Goal: Information Seeking & Learning: Learn about a topic

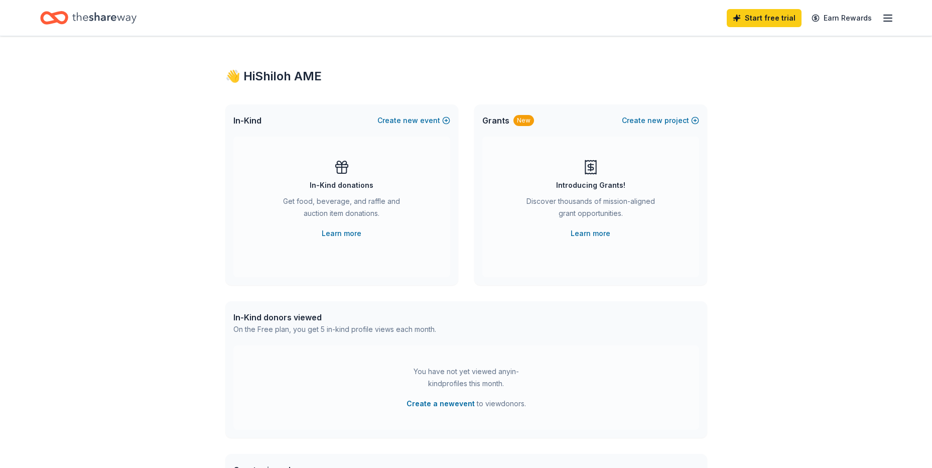
click at [893, 15] on icon "button" at bounding box center [888, 18] width 12 height 12
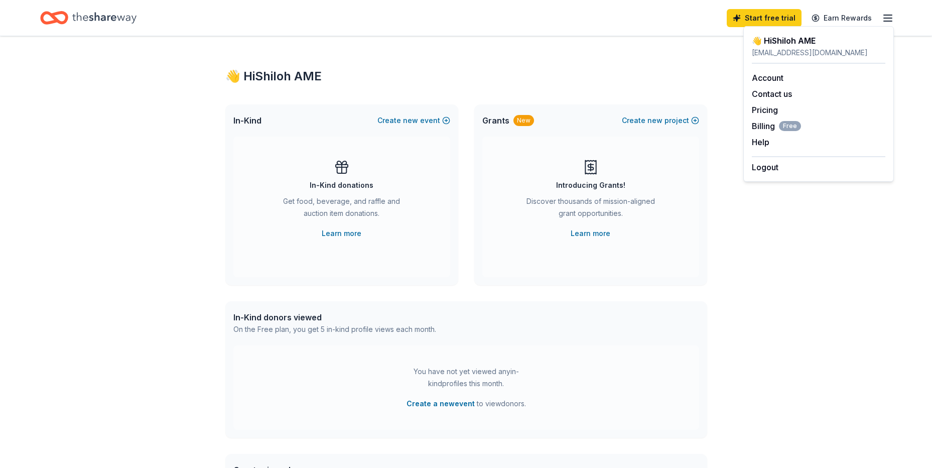
click at [896, 19] on div "Start free trial Earn Rewards" at bounding box center [466, 18] width 932 height 36
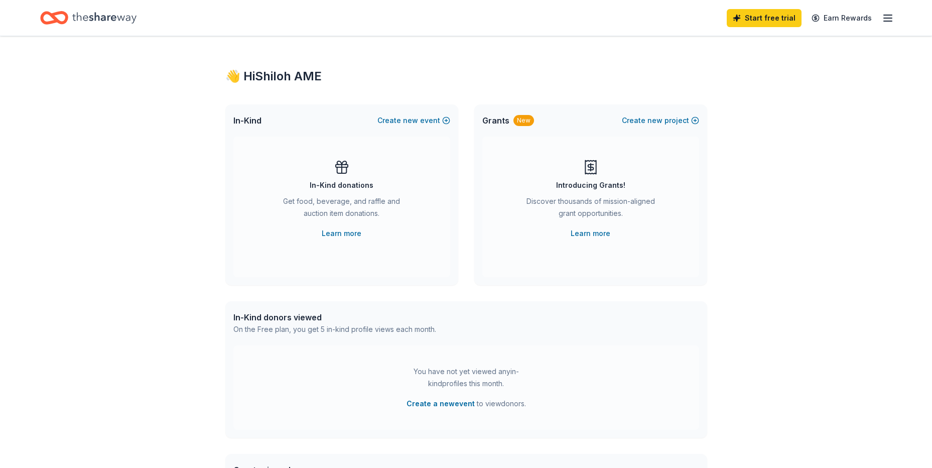
click at [123, 25] on icon "Home" at bounding box center [104, 18] width 64 height 21
click at [299, 76] on div "👋 Hi Shiloh AME" at bounding box center [466, 76] width 482 height 16
click at [892, 16] on icon "button" at bounding box center [888, 18] width 12 height 12
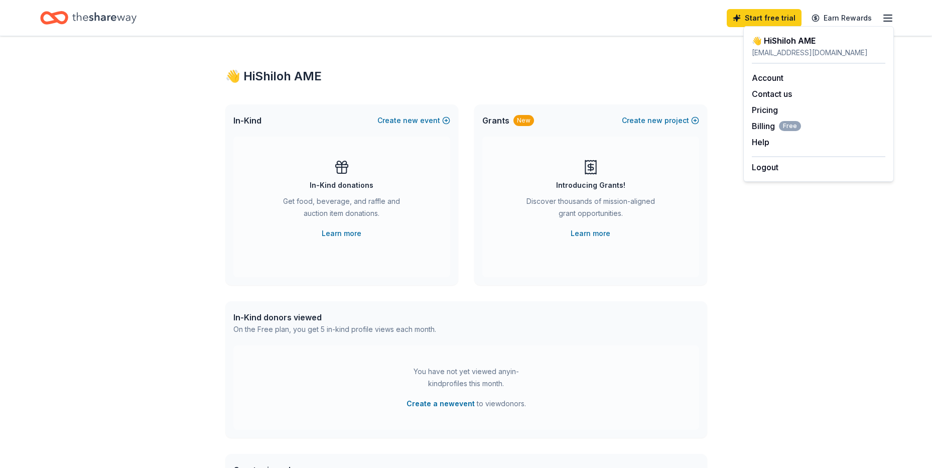
click at [894, 16] on icon "button" at bounding box center [888, 18] width 12 height 12
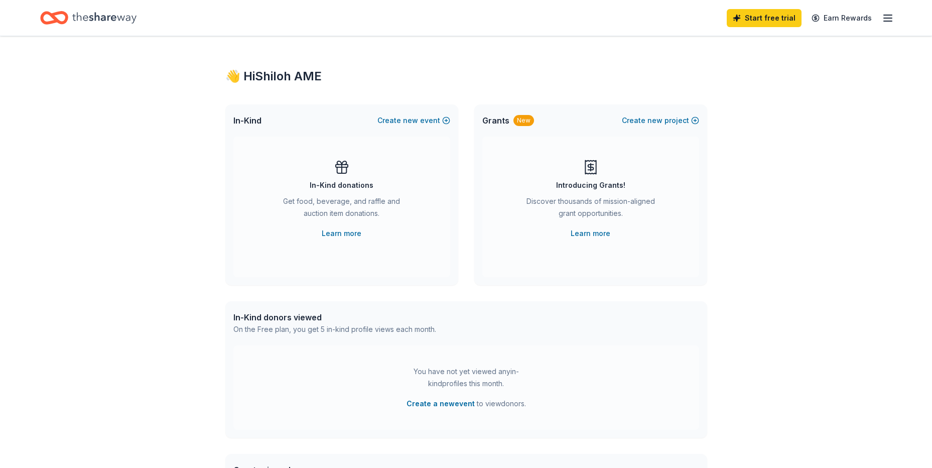
click at [769, 244] on div "👋 Hi Shiloh AME In-Kind Create new event In-Kind donations Get food, beverage, …" at bounding box center [466, 329] width 932 height 586
click at [596, 233] on link "Learn more" at bounding box center [591, 233] width 40 height 12
click at [889, 20] on icon "button" at bounding box center [888, 18] width 12 height 12
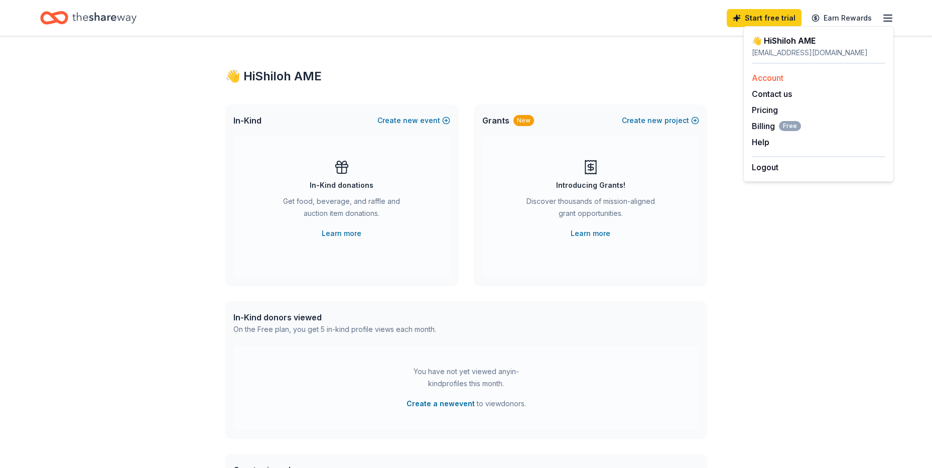
click at [799, 76] on div "Account" at bounding box center [819, 78] width 134 height 12
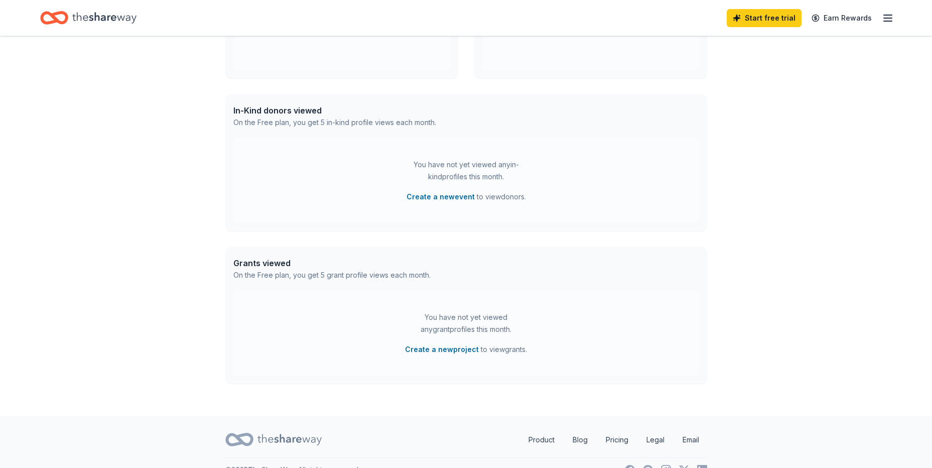
scroll to position [227, 0]
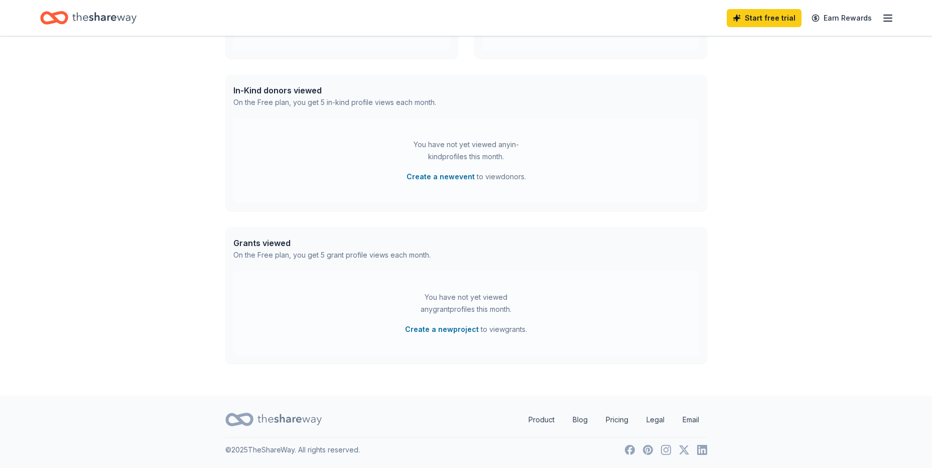
click at [302, 420] on icon at bounding box center [290, 419] width 64 height 21
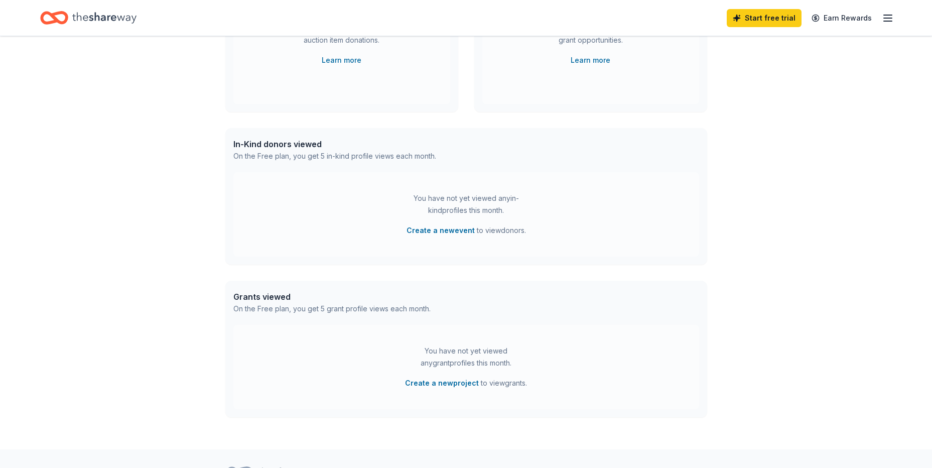
scroll to position [177, 0]
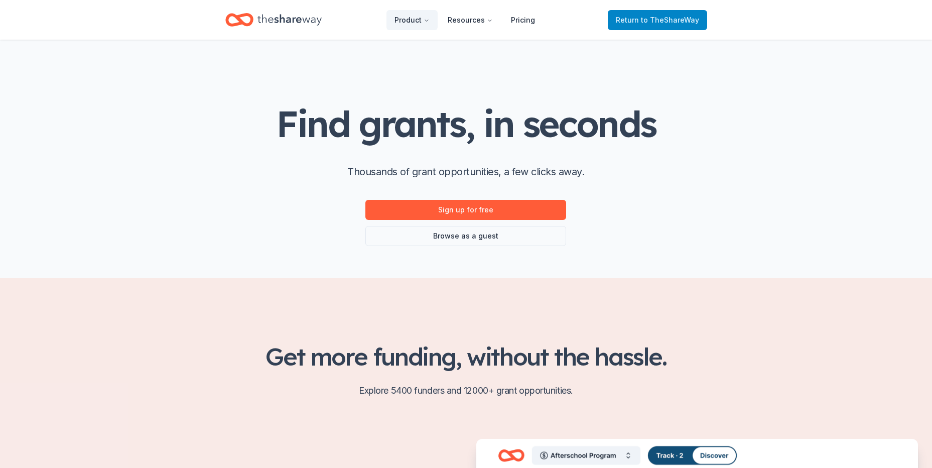
click at [680, 16] on span "to TheShareWay" at bounding box center [670, 20] width 58 height 9
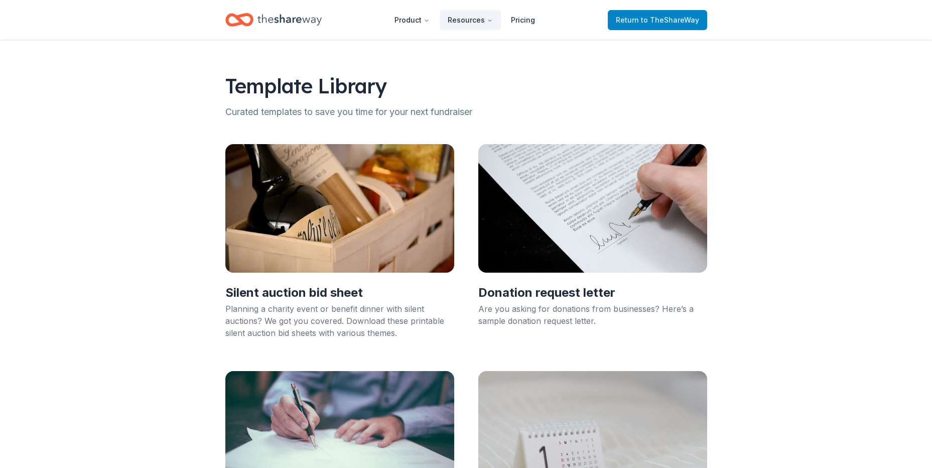
click at [648, 18] on span "to TheShareWay" at bounding box center [670, 20] width 58 height 9
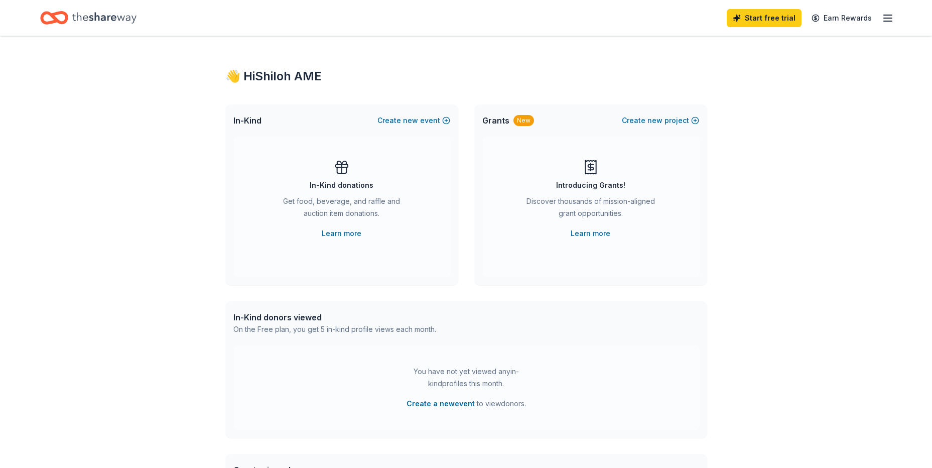
click at [345, 170] on icon at bounding box center [342, 167] width 16 height 16
click at [648, 117] on button "Create new project" at bounding box center [660, 120] width 77 height 12
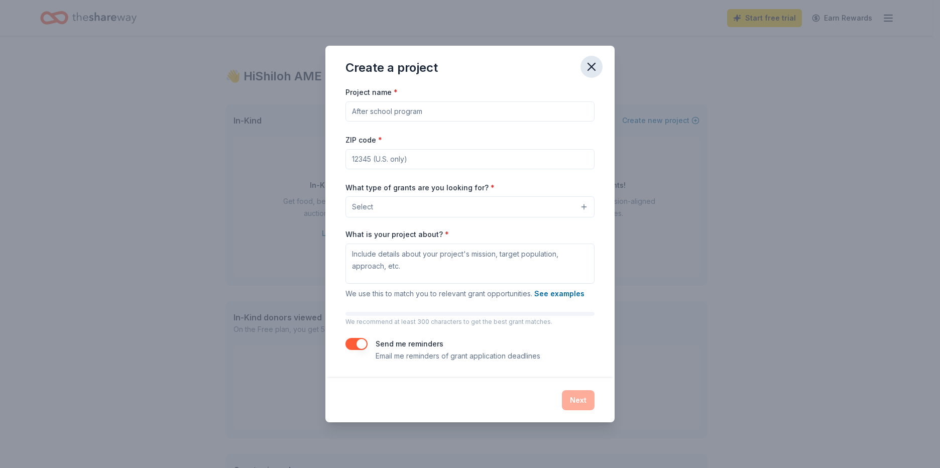
click at [590, 65] on icon "button" at bounding box center [591, 66] width 7 height 7
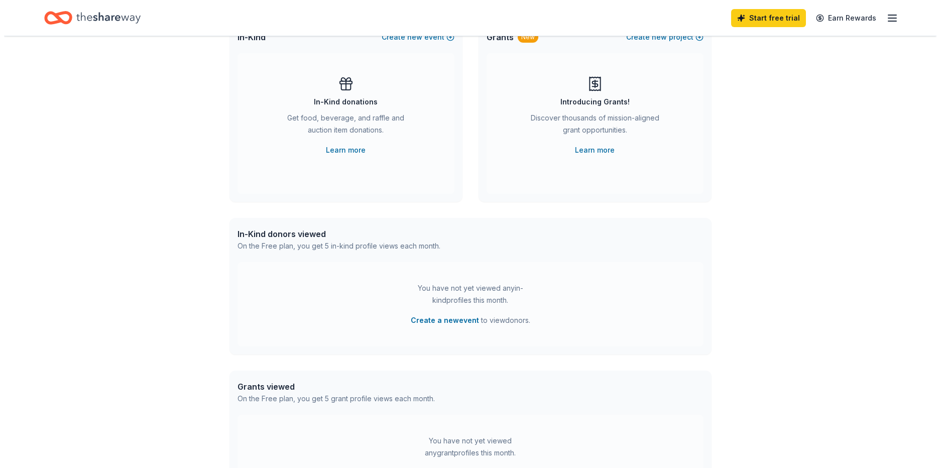
scroll to position [100, 0]
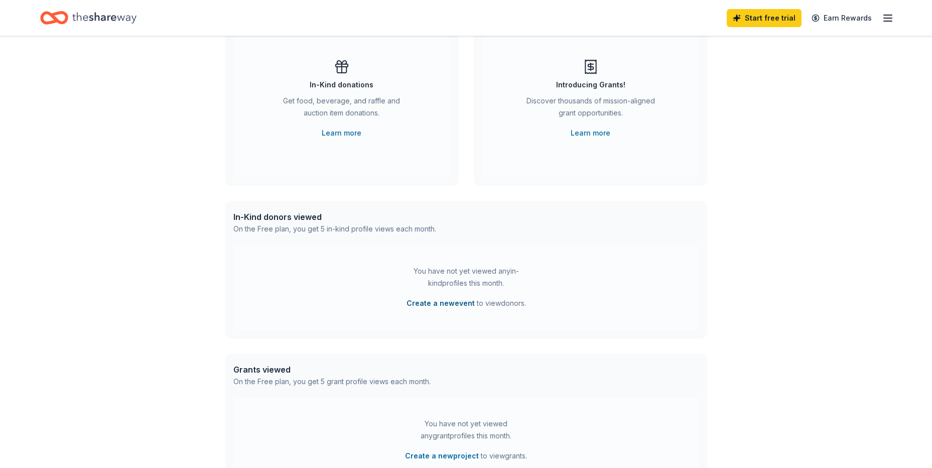
click at [441, 304] on button "Create a new event" at bounding box center [441, 303] width 68 height 12
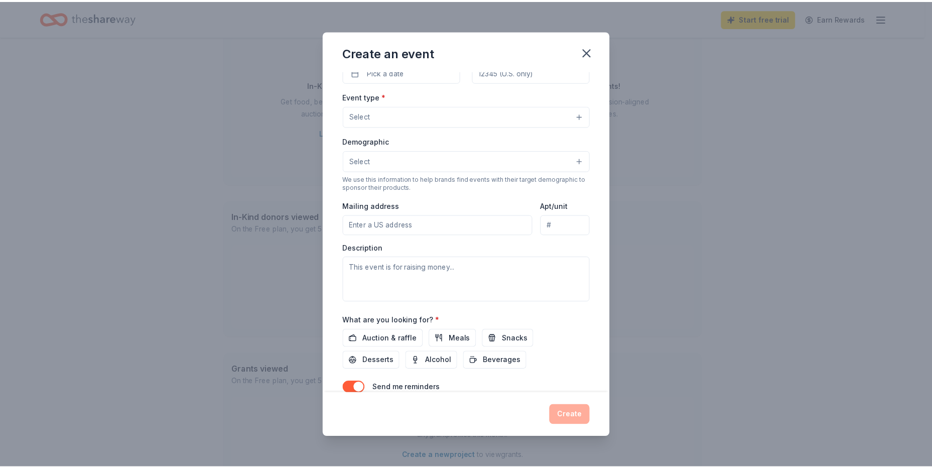
scroll to position [158, 0]
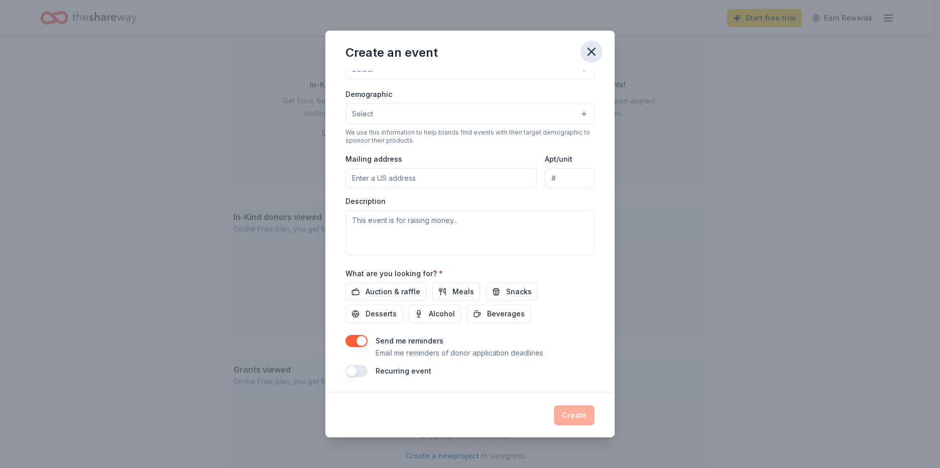
click at [593, 55] on icon "button" at bounding box center [591, 52] width 14 height 14
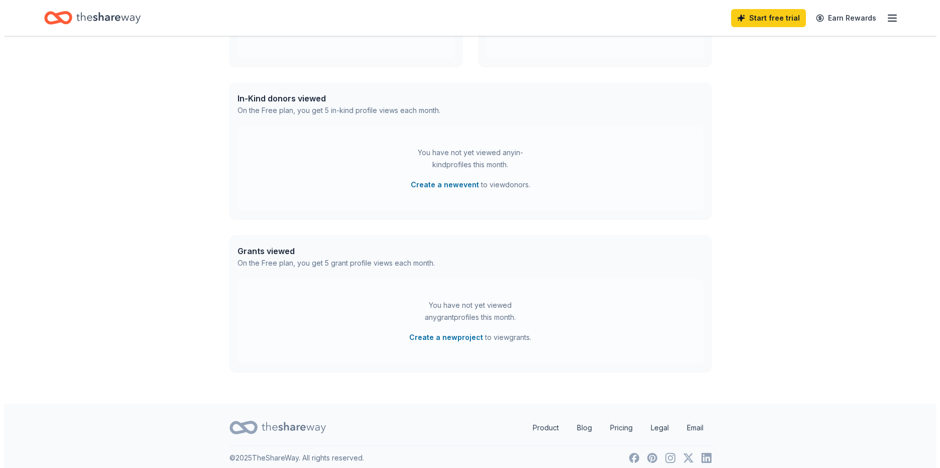
scroll to position [227, 0]
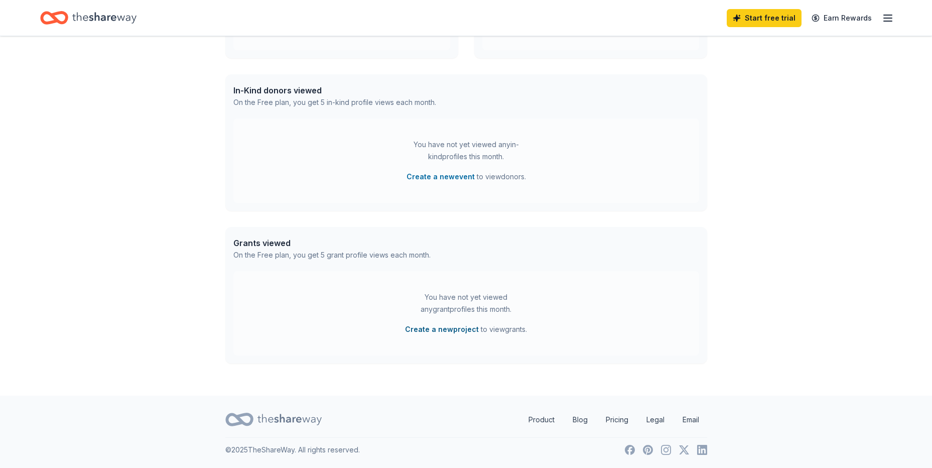
click at [425, 328] on button "Create a new project" at bounding box center [442, 329] width 74 height 12
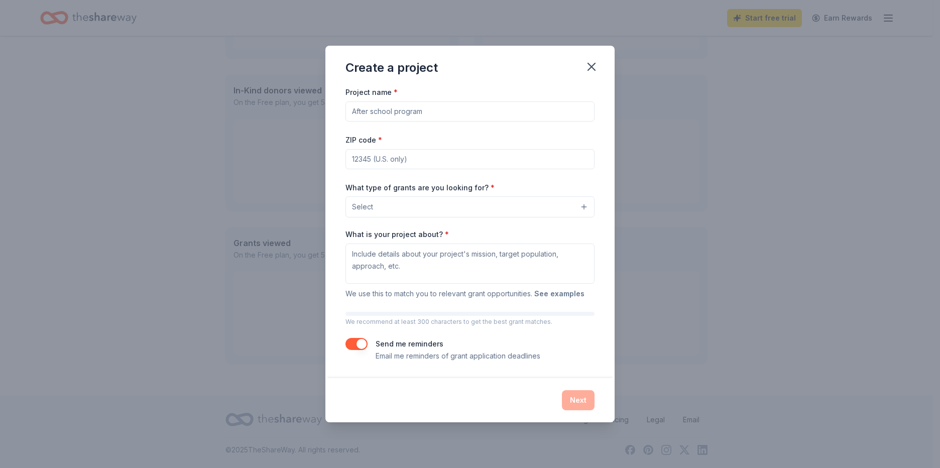
click at [569, 292] on button "See examples" at bounding box center [559, 294] width 50 height 12
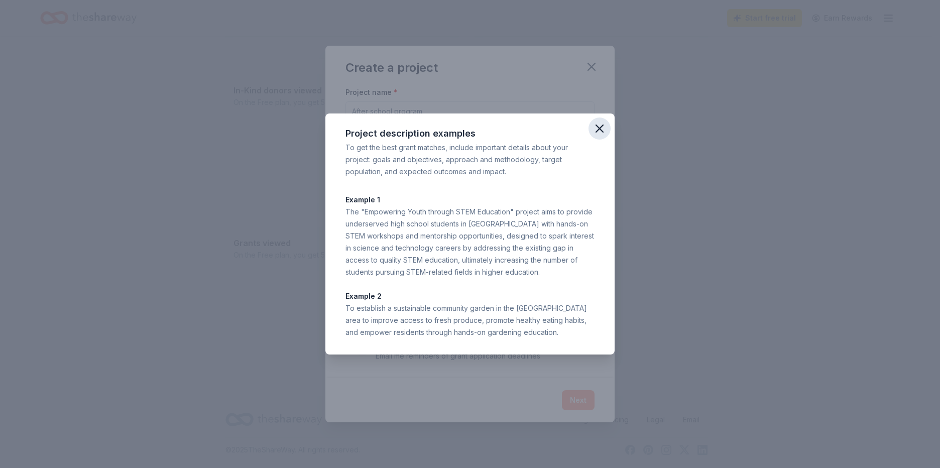
click at [600, 129] on icon "button" at bounding box center [599, 128] width 7 height 7
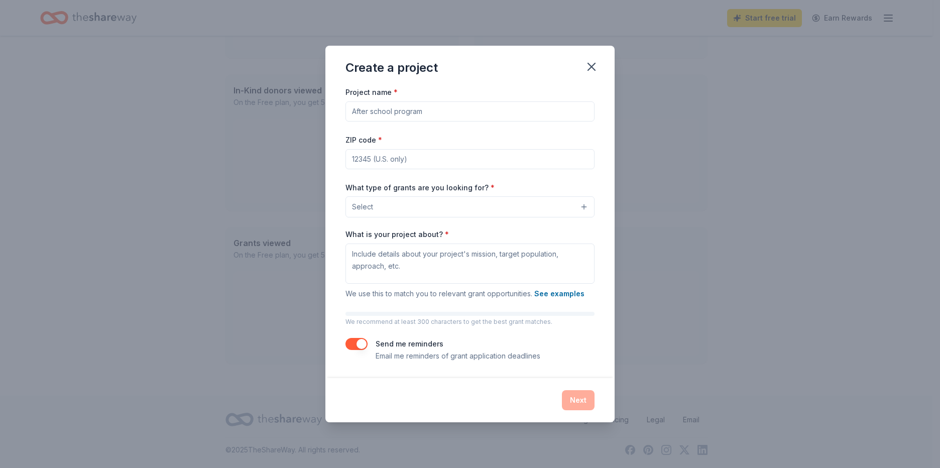
click at [458, 115] on input "Project name *" at bounding box center [469, 111] width 249 height 20
click at [556, 154] on input "ZIP code *" at bounding box center [469, 159] width 249 height 20
click at [509, 104] on input "Project name *" at bounding box center [469, 111] width 249 height 20
click at [552, 159] on input "ZIP code *" at bounding box center [469, 159] width 249 height 20
type input "21216"
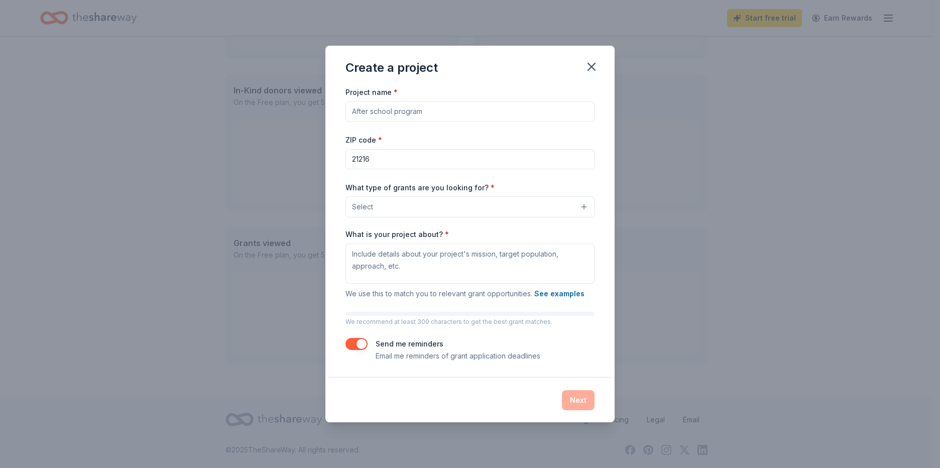
click at [388, 114] on input "Project name *" at bounding box center [469, 111] width 249 height 20
click at [461, 94] on div "Project name *" at bounding box center [469, 104] width 249 height 36
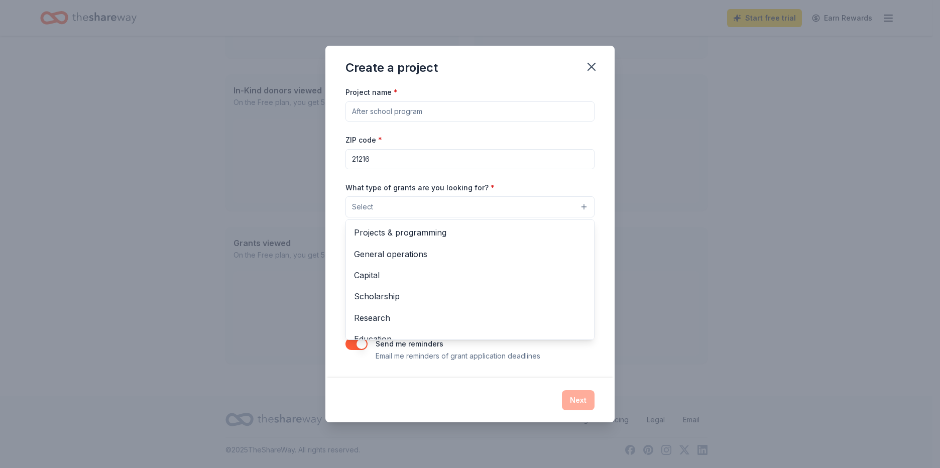
click at [509, 206] on button "Select" at bounding box center [469, 206] width 249 height 21
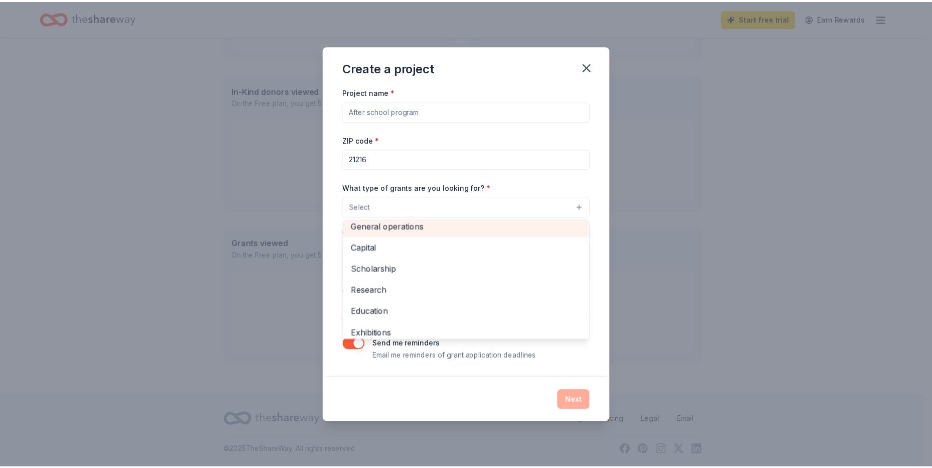
scroll to position [118, 0]
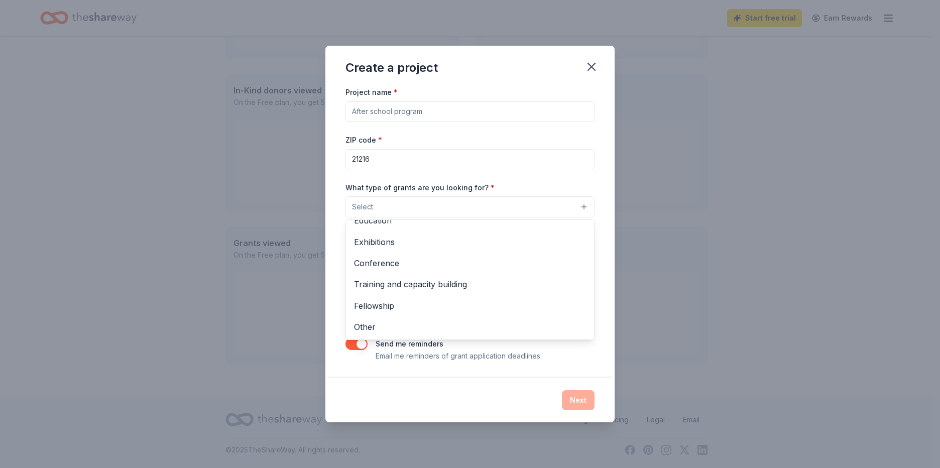
click at [512, 141] on div "Project name * ZIP code * 21216 What type of grants are you looking for? * Sele…" at bounding box center [469, 224] width 249 height 276
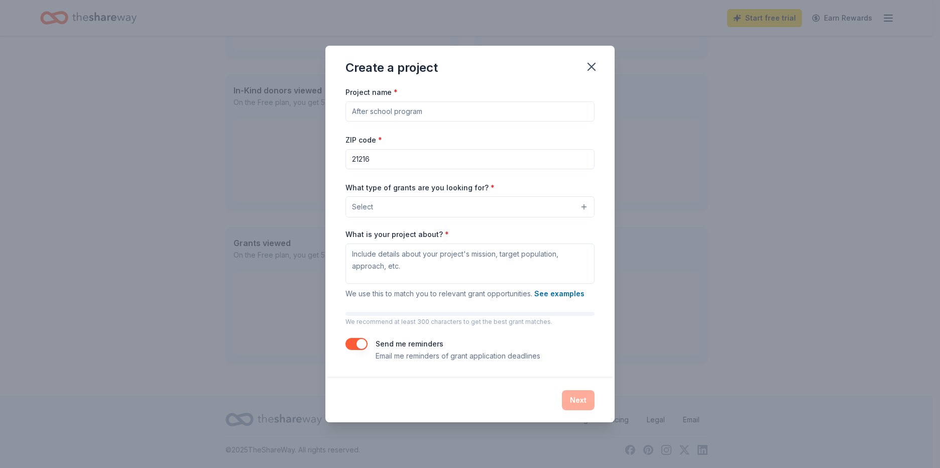
drag, startPoint x: 595, startPoint y: 69, endPoint x: 526, endPoint y: 41, distance: 74.8
click at [595, 70] on icon "button" at bounding box center [591, 67] width 14 height 14
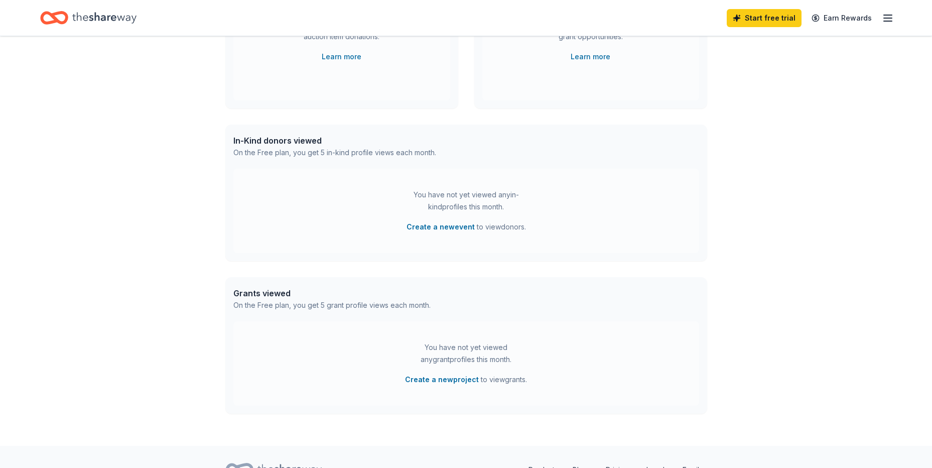
scroll to position [227, 0]
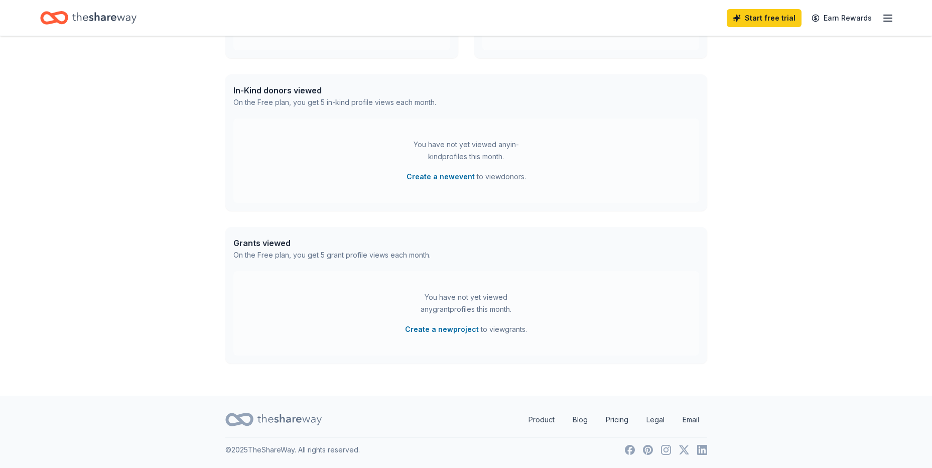
click at [121, 21] on icon "Home" at bounding box center [104, 18] width 64 height 21
click at [584, 425] on link "Blog" at bounding box center [580, 420] width 31 height 20
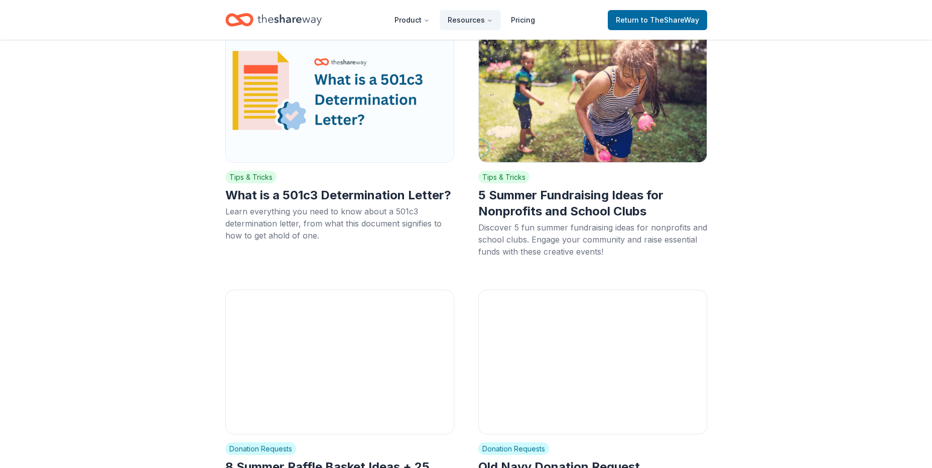
scroll to position [2410, 0]
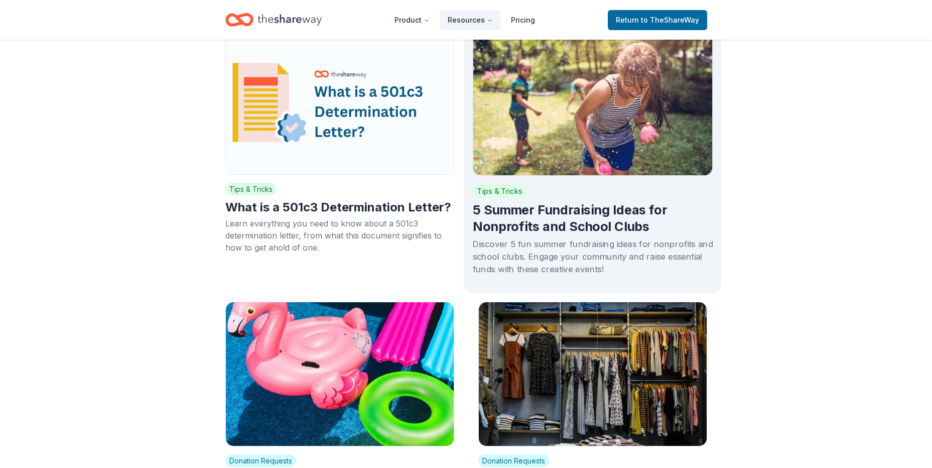
click at [599, 202] on h2 "5 Summer Fundraising Ideas for Nonprofits and School Clubs" at bounding box center [592, 219] width 240 height 34
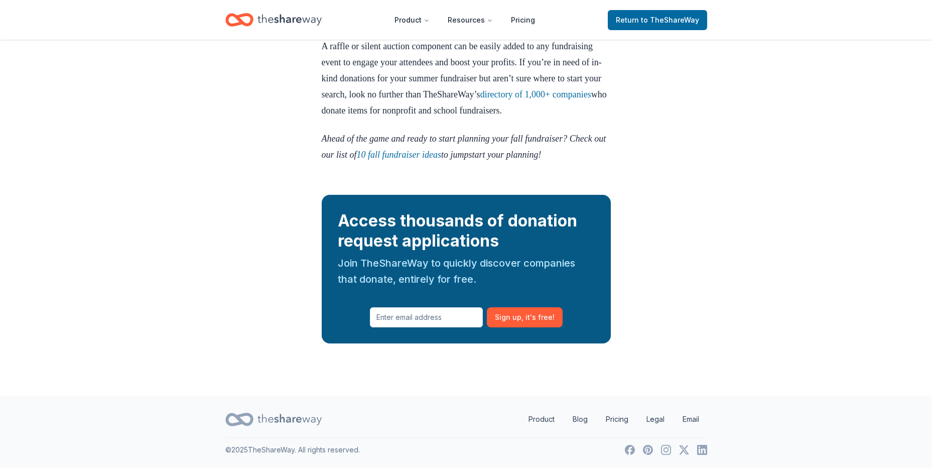
scroll to position [2683, 0]
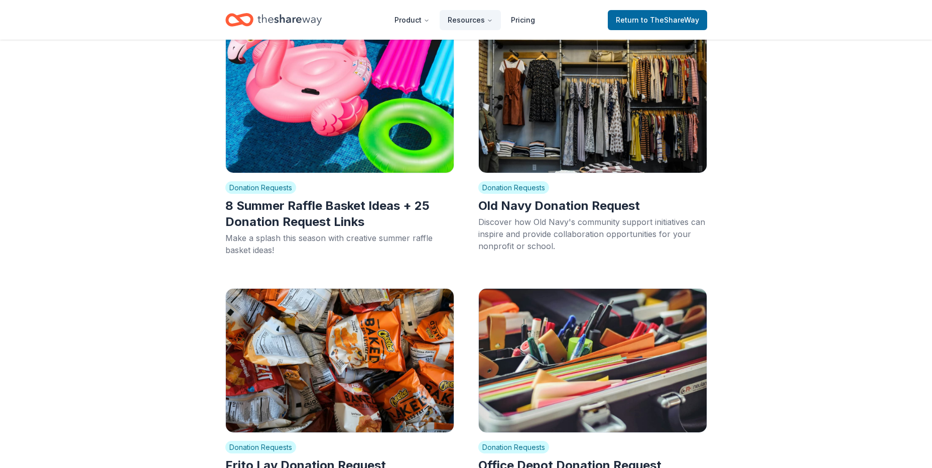
scroll to position [2410, 0]
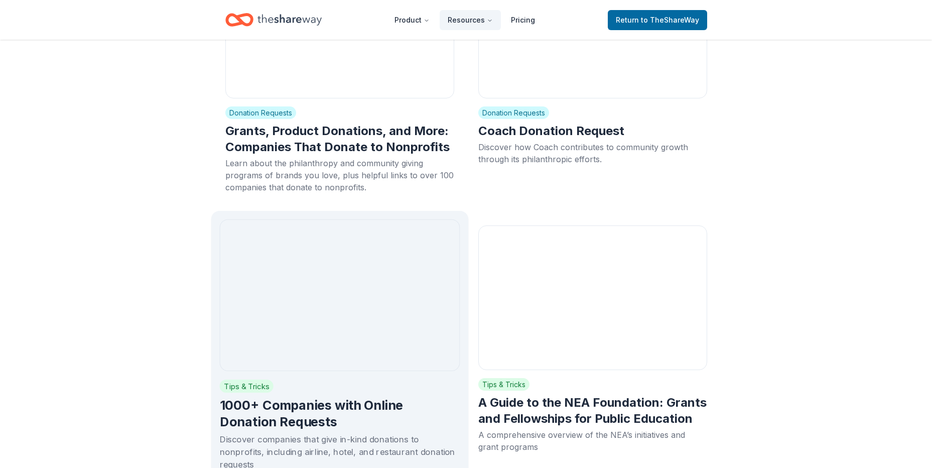
scroll to position [4066, 0]
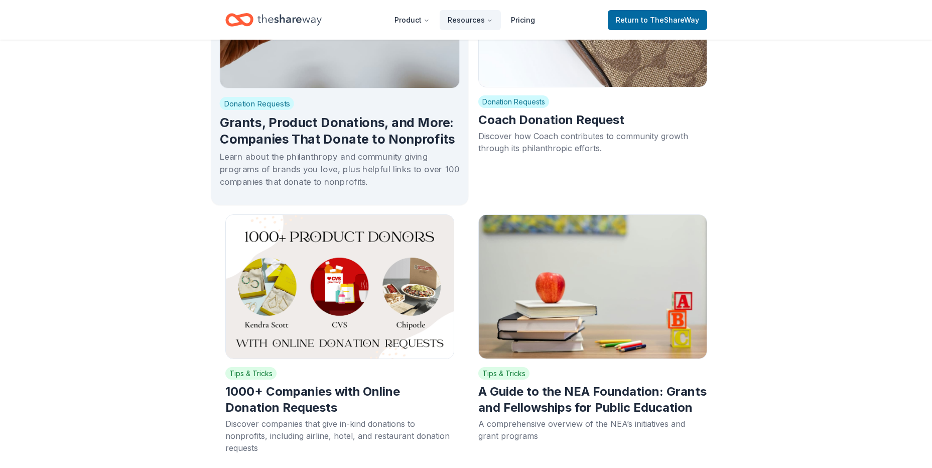
click at [358, 123] on h2 "Grants, Product Donations, and More: Companies That Donate to Nonprofits" at bounding box center [339, 131] width 240 height 34
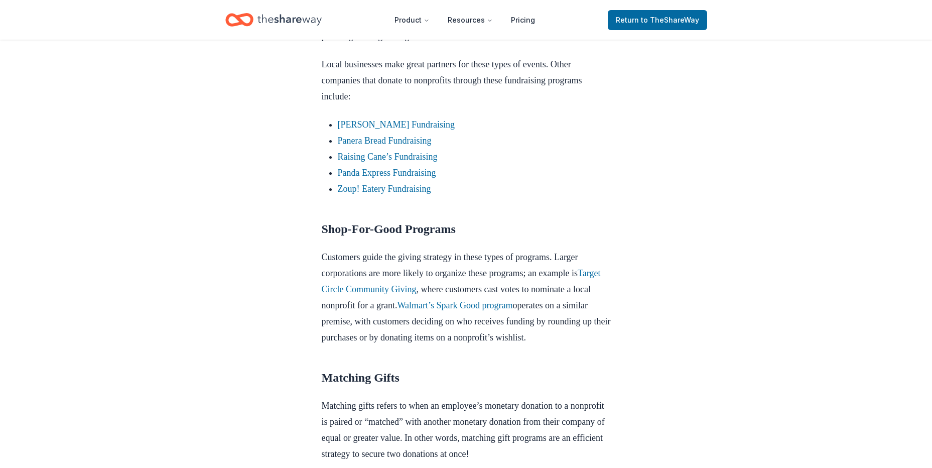
scroll to position [1757, 0]
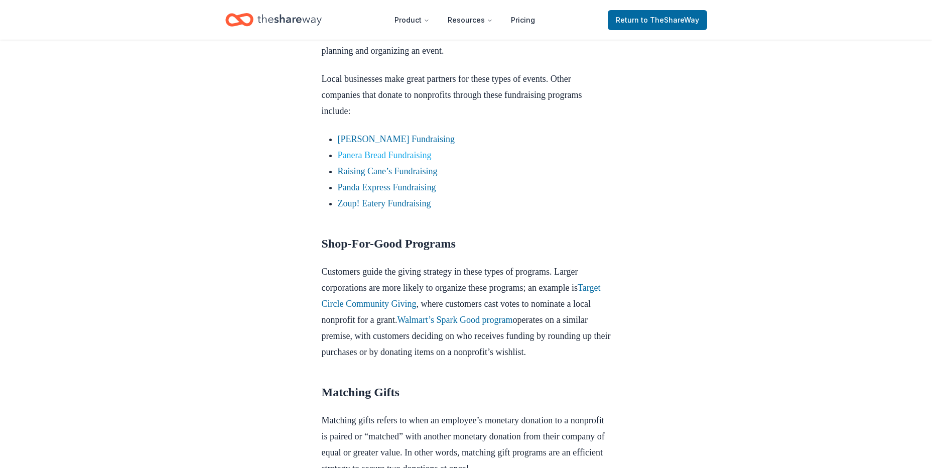
click at [430, 160] on link "Panera Bread Fundraising" at bounding box center [385, 155] width 94 height 10
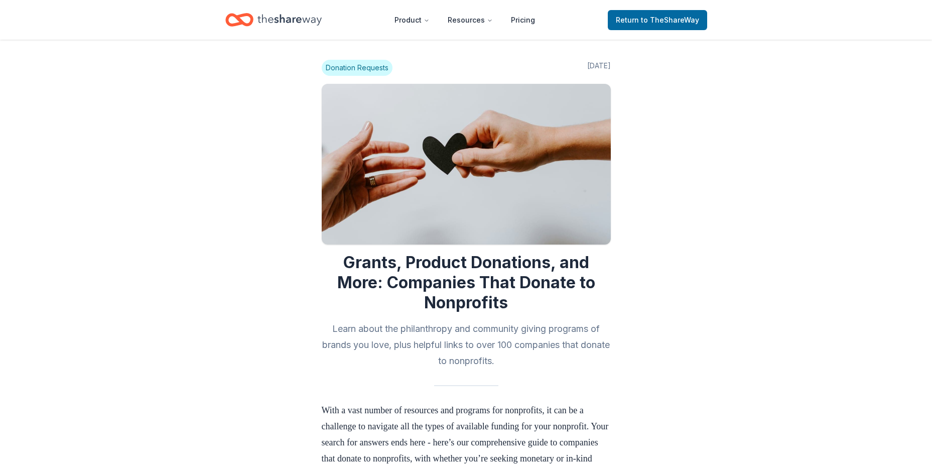
scroll to position [1756, 0]
